Goal: Use online tool/utility: Utilize a website feature to perform a specific function

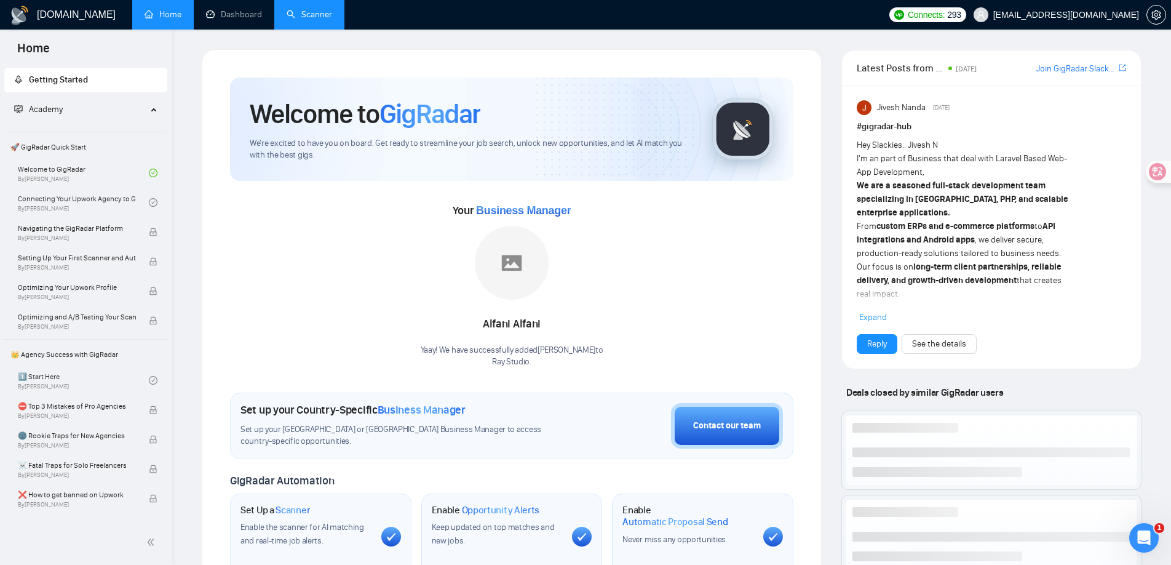
click at [320, 10] on link "Scanner" at bounding box center [310, 14] width 46 height 10
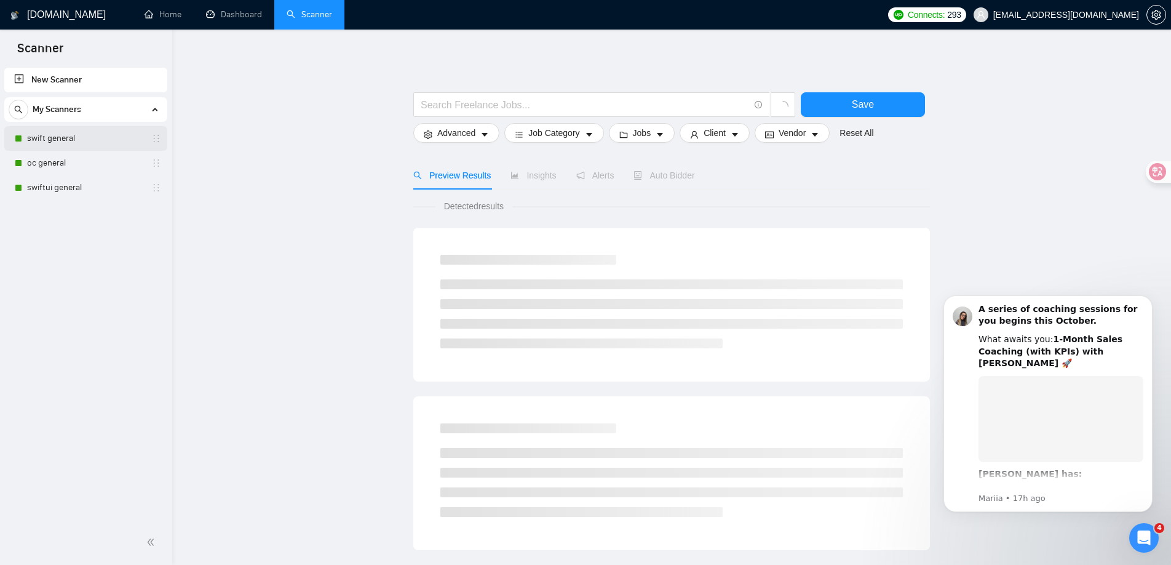
click at [70, 134] on link "swift general" at bounding box center [85, 138] width 117 height 25
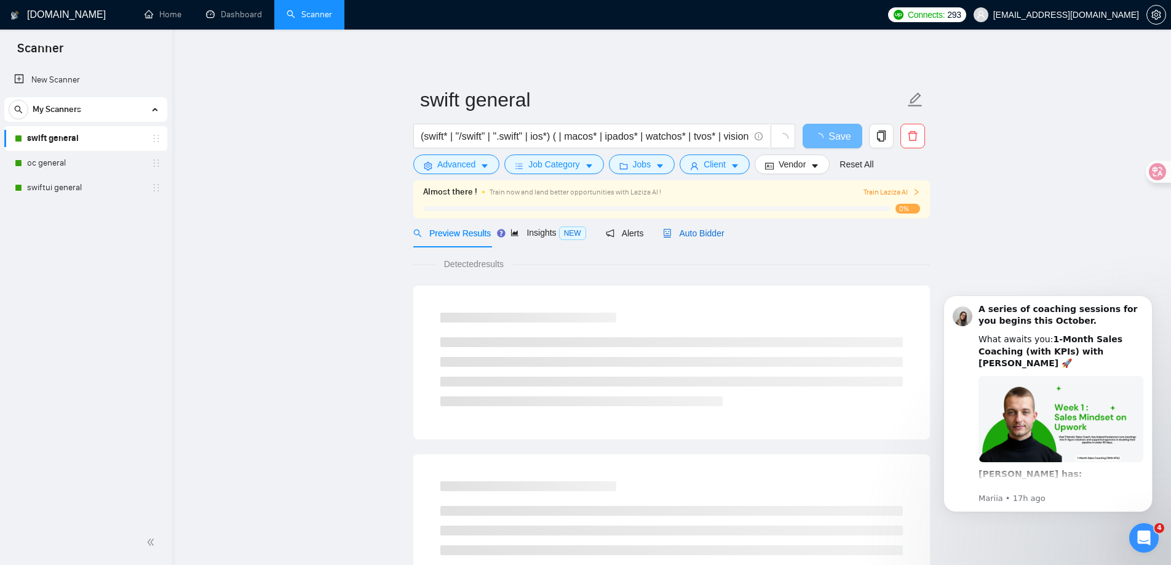
click at [708, 231] on span "Auto Bidder" at bounding box center [693, 233] width 61 height 10
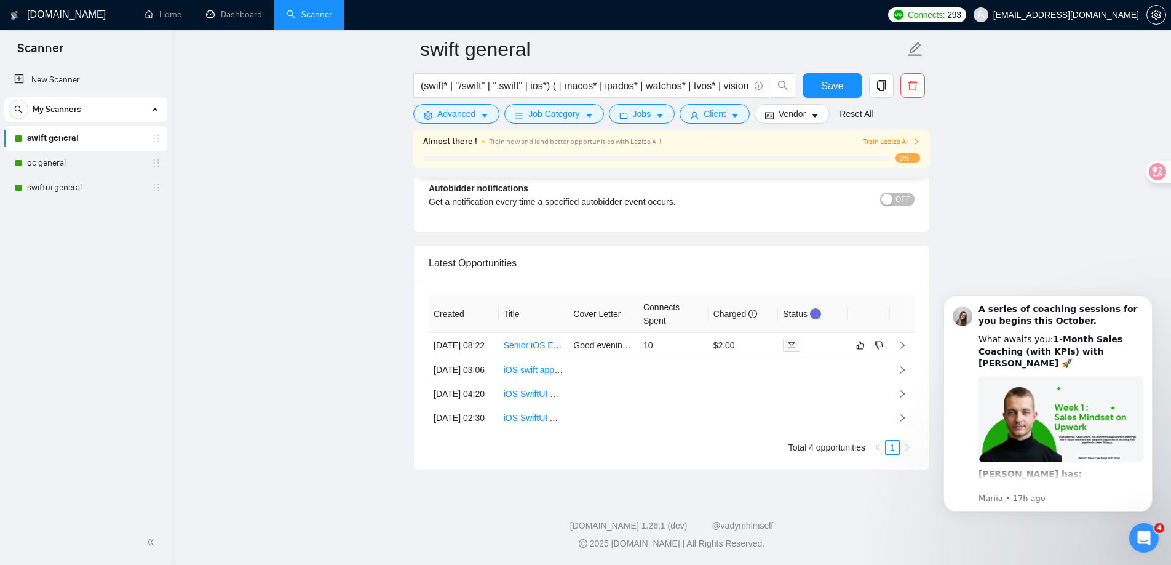
scroll to position [2948, 0]
click at [57, 162] on link "oc general" at bounding box center [85, 163] width 117 height 25
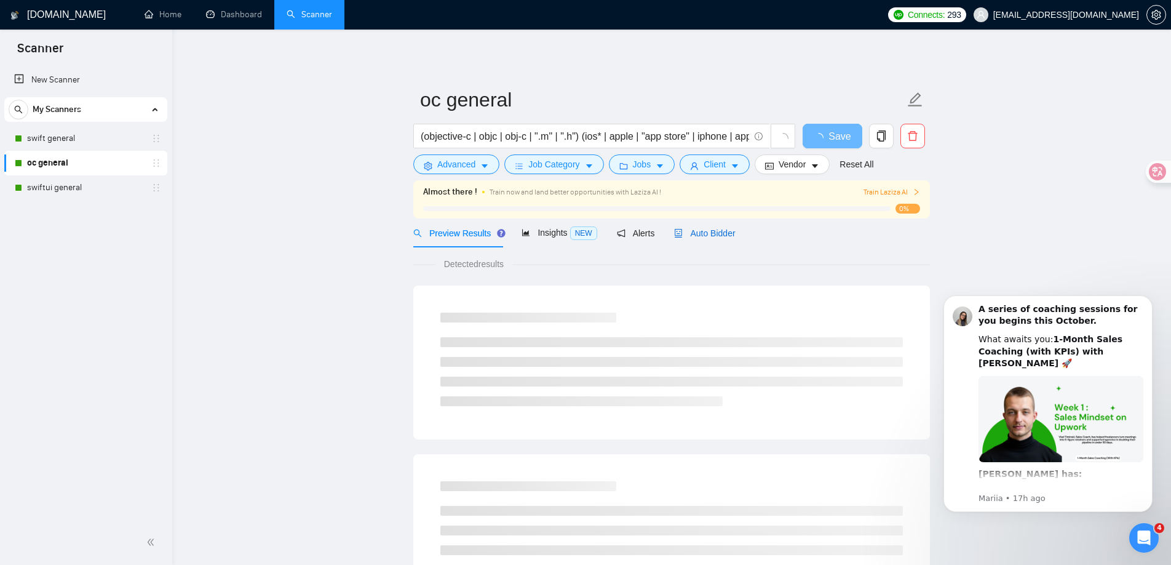
click at [717, 232] on span "Auto Bidder" at bounding box center [704, 233] width 61 height 10
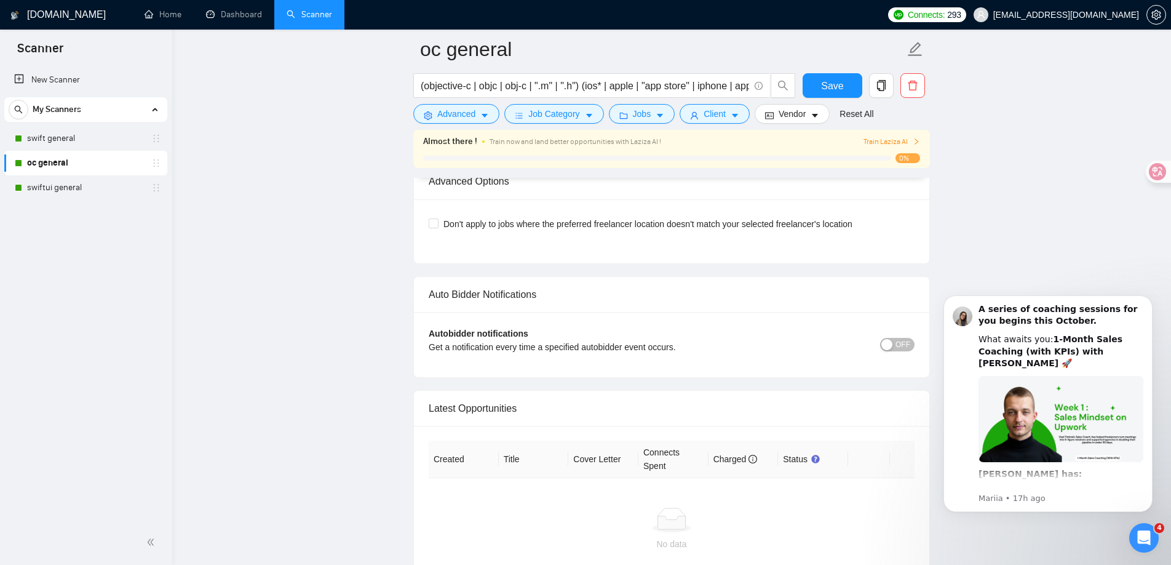
scroll to position [2861, 0]
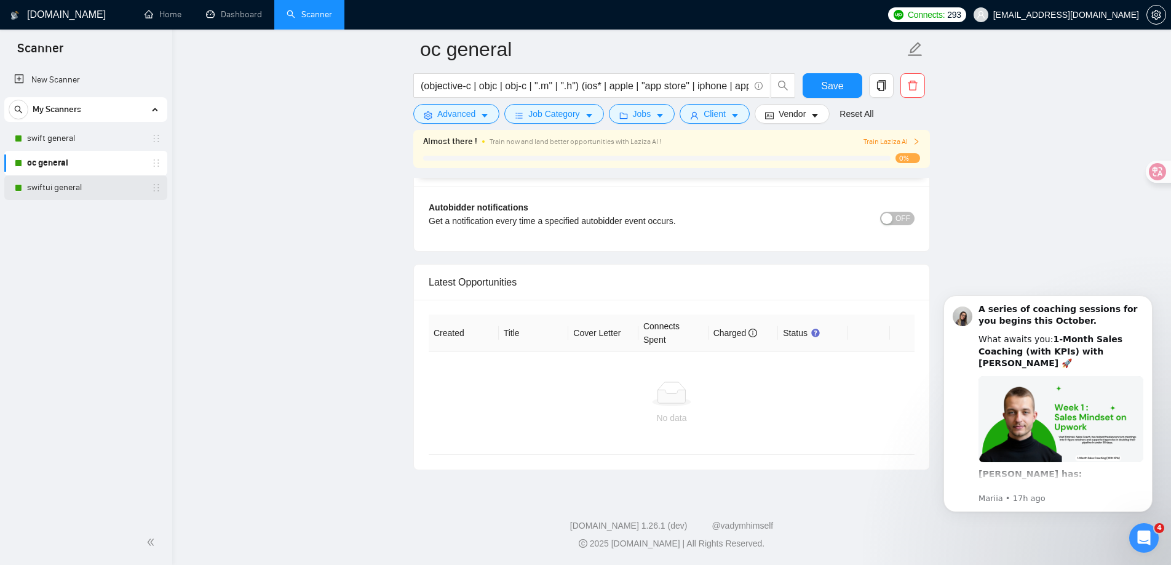
click at [86, 188] on link "swiftui general" at bounding box center [85, 187] width 117 height 25
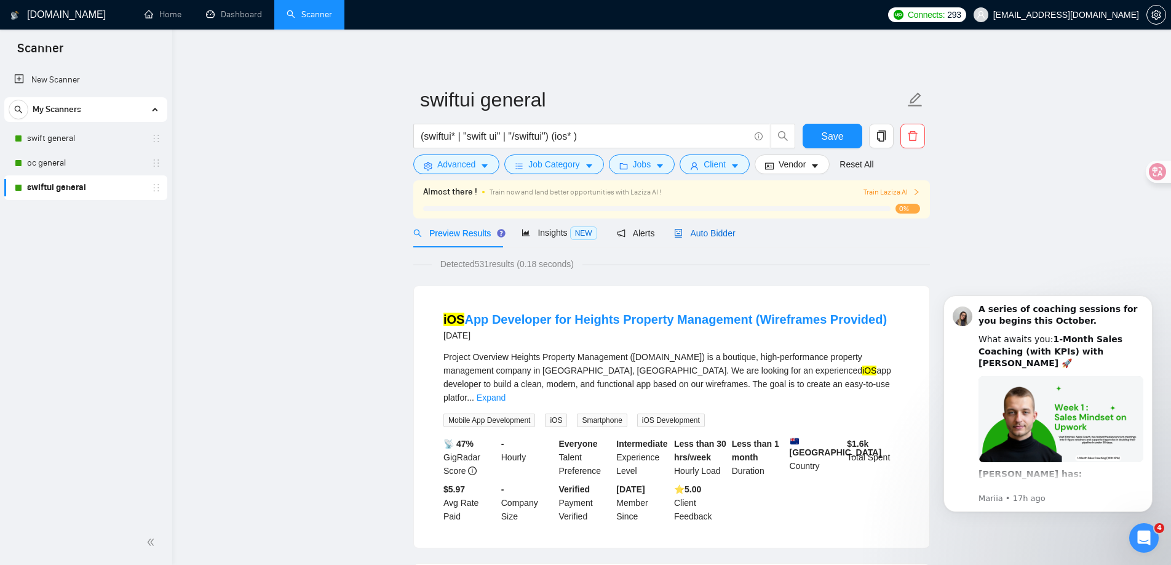
click at [726, 236] on span "Auto Bidder" at bounding box center [704, 233] width 61 height 10
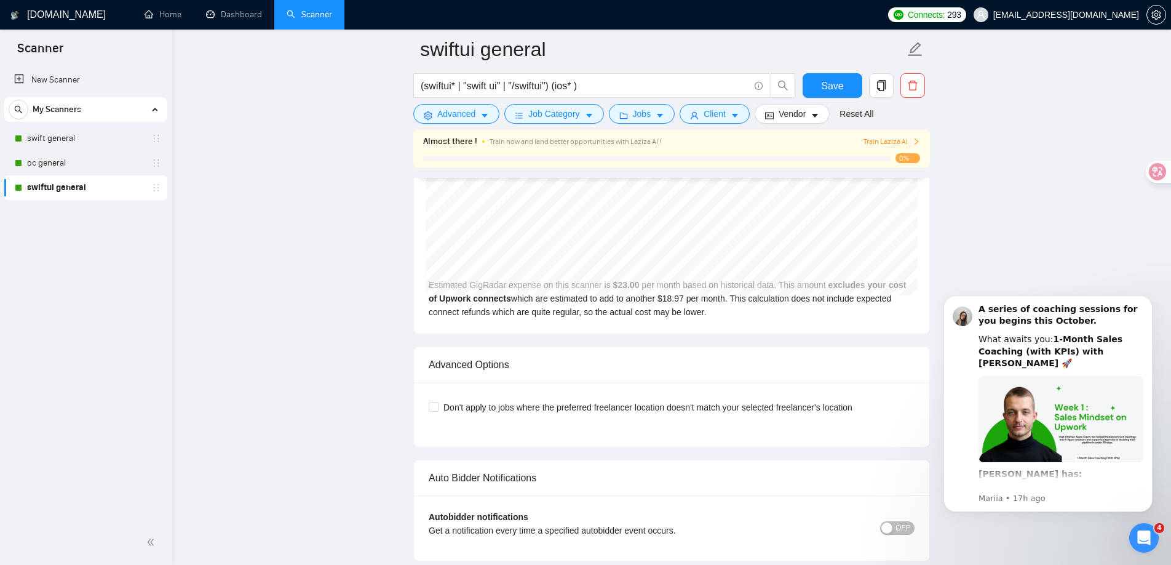
scroll to position [2540, 0]
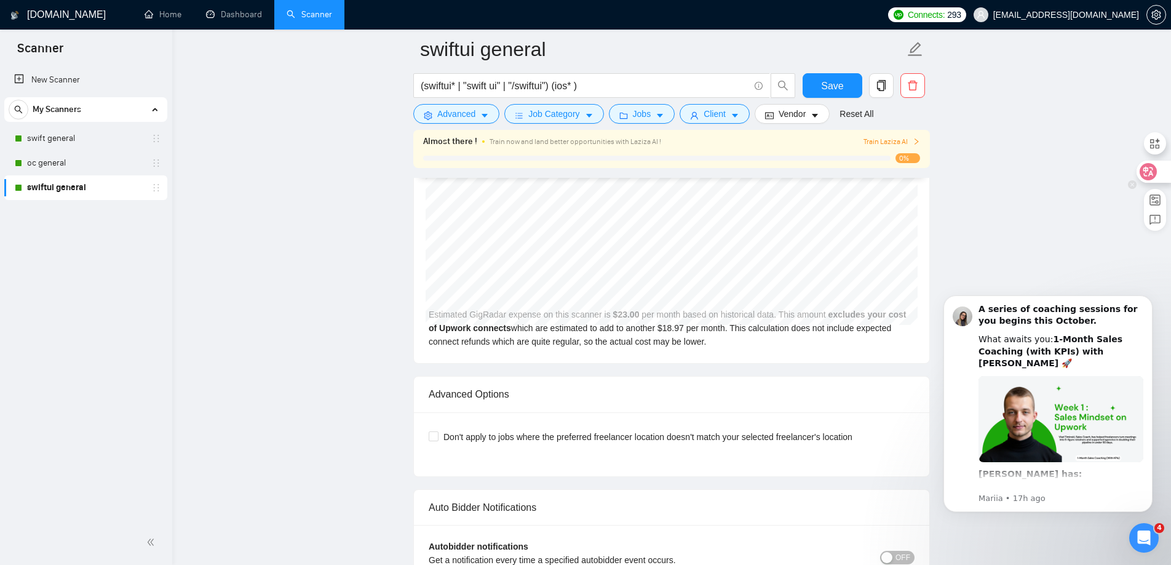
click at [1161, 180] on div at bounding box center [1153, 172] width 33 height 22
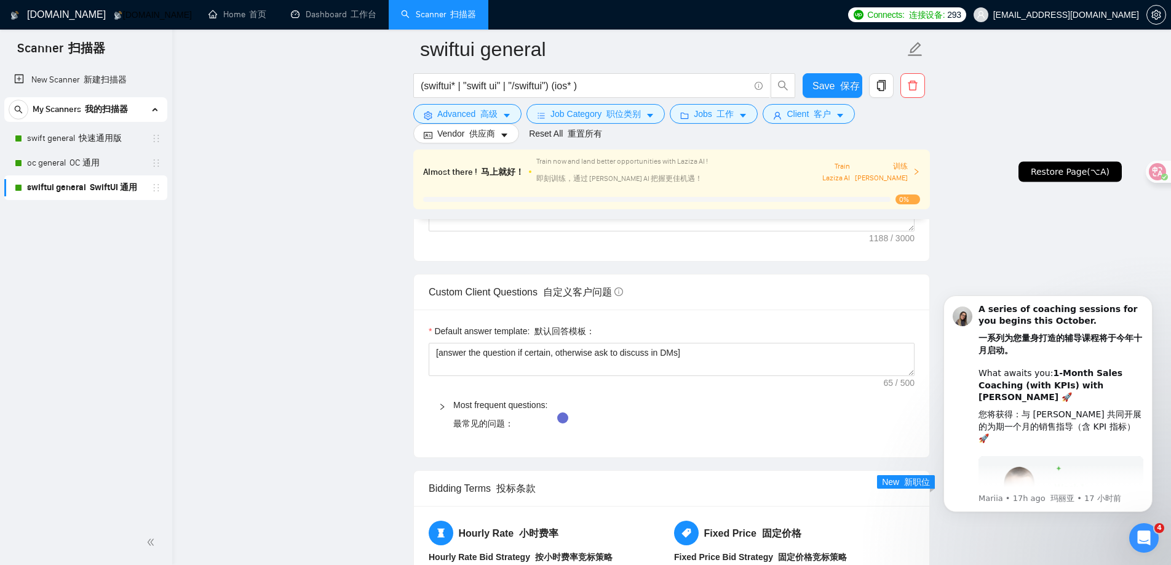
scroll to position [1657, 0]
